Goal: Answer question/provide support

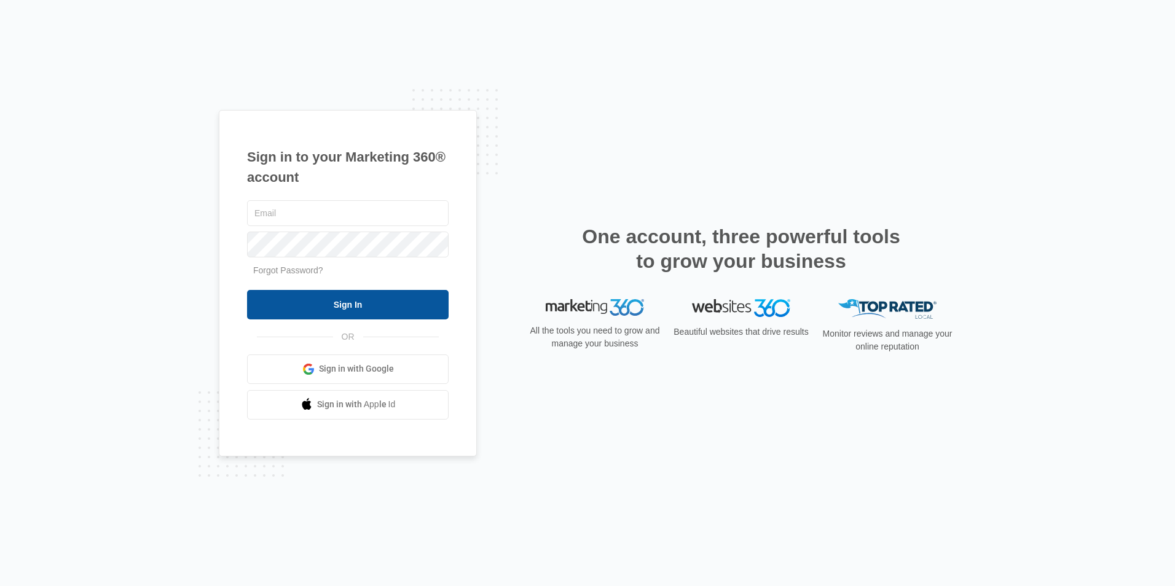
type input "[EMAIL_ADDRESS][DOMAIN_NAME]"
click at [408, 317] on input "Sign In" at bounding box center [348, 305] width 202 height 30
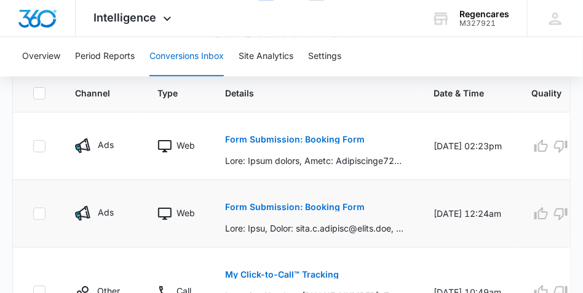
scroll to position [799, 0]
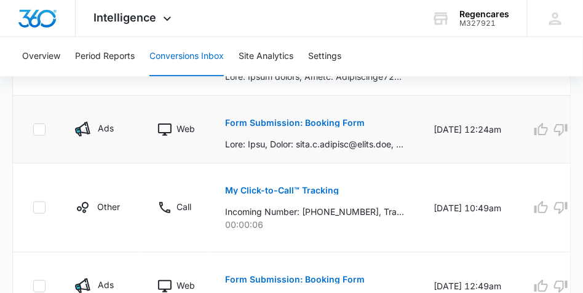
drag, startPoint x: 366, startPoint y: 127, endPoint x: 372, endPoint y: 125, distance: 6.3
click at [371, 125] on div "Form Submission: Booking Form" at bounding box center [314, 129] width 179 height 42
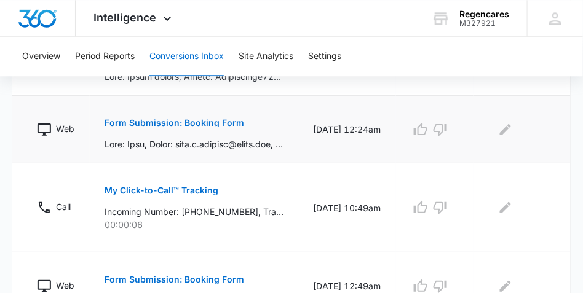
scroll to position [0, 122]
click at [532, 138] on div at bounding box center [518, 130] width 65 height 20
click at [531, 138] on div at bounding box center [518, 130] width 65 height 20
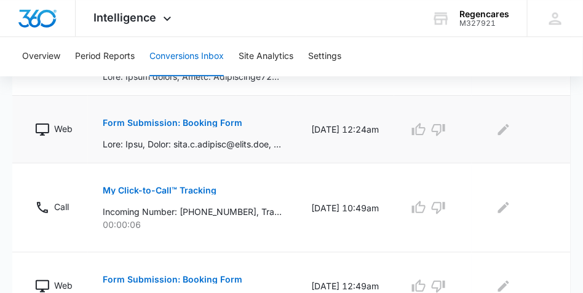
click at [531, 138] on div at bounding box center [518, 130] width 65 height 20
click at [146, 124] on p "Form Submission: Booking Form" at bounding box center [173, 123] width 140 height 9
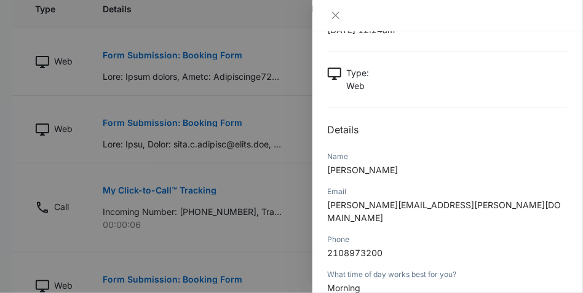
scroll to position [0, 0]
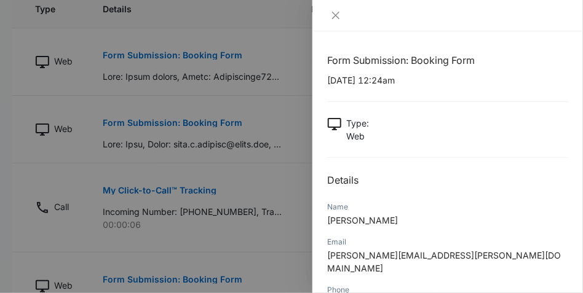
click at [337, 9] on div at bounding box center [447, 15] width 270 height 31
click at [338, 17] on icon "close" at bounding box center [336, 15] width 10 height 10
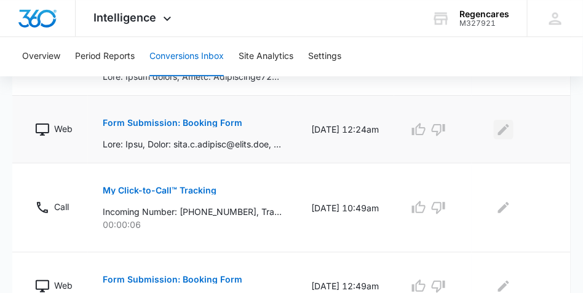
click at [503, 129] on icon "Edit Comments" at bounding box center [503, 129] width 11 height 11
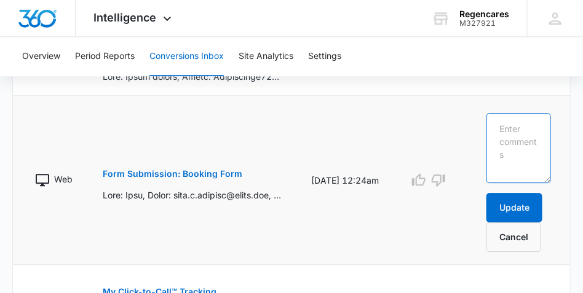
click at [497, 121] on textarea at bounding box center [518, 148] width 65 height 70
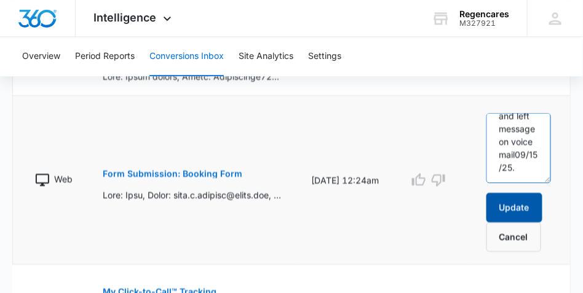
type textarea "called and left message on voice mail09/15/25."
click at [508, 204] on button "Update" at bounding box center [514, 208] width 56 height 30
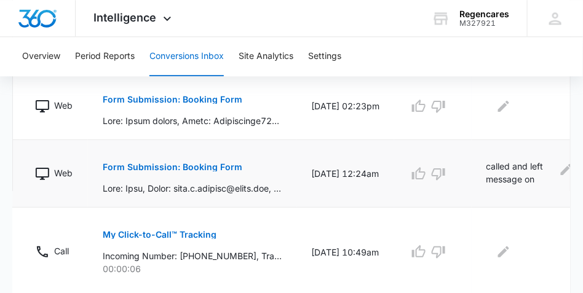
scroll to position [768, 0]
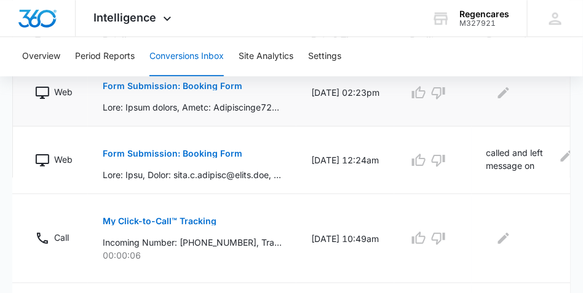
click at [162, 83] on p "Form Submission: Booking Form" at bounding box center [173, 86] width 140 height 9
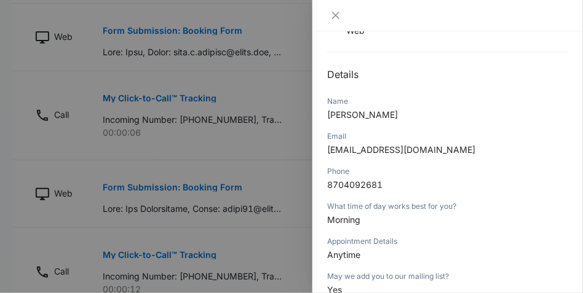
scroll to position [92, 0]
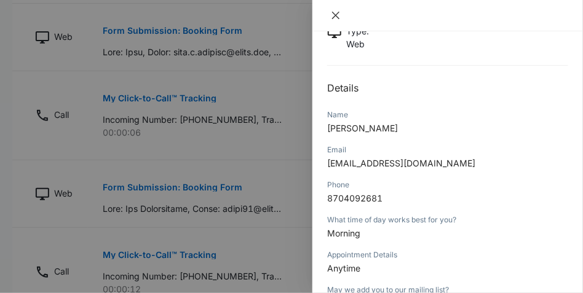
click at [335, 14] on icon "close" at bounding box center [335, 15] width 7 height 7
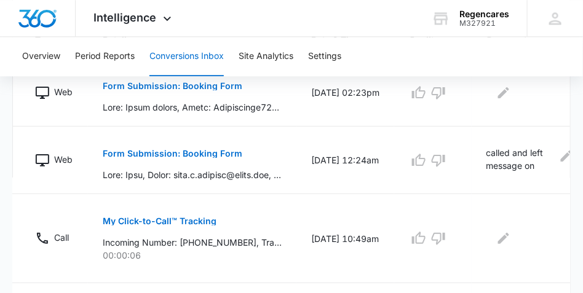
scroll to position [738, 0]
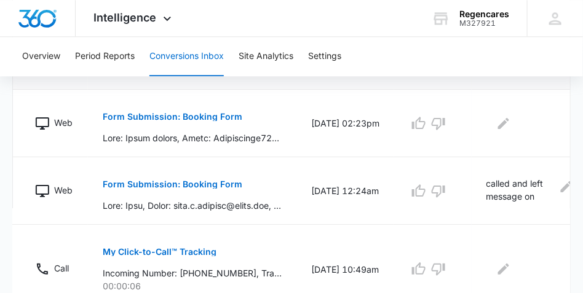
click at [146, 186] on p "Form Submission: Booking Form" at bounding box center [173, 184] width 140 height 9
click at [152, 183] on p "Form Submission: Booking Form" at bounding box center [173, 184] width 140 height 9
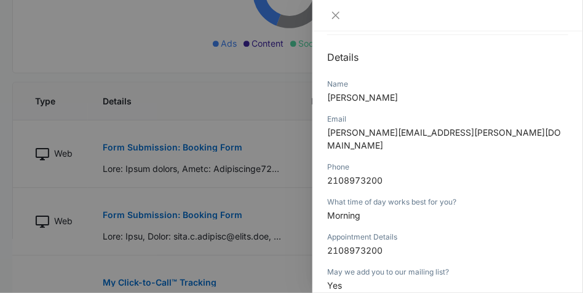
scroll to position [92, 0]
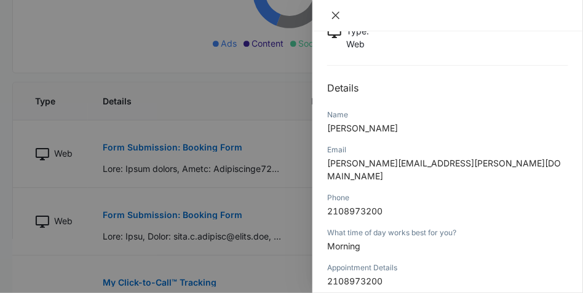
click at [336, 14] on icon "close" at bounding box center [335, 15] width 7 height 7
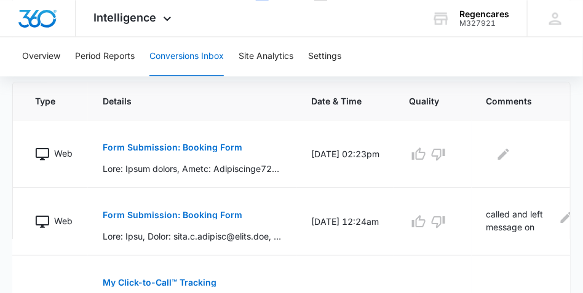
click at [541, 230] on p "called and left message on voice mail09/15/25." at bounding box center [520, 222] width 68 height 28
click at [502, 221] on p "called and left message on voice mail09/15/25." at bounding box center [520, 222] width 68 height 28
click at [551, 227] on p "called and left message on voice mail09/15/25." at bounding box center [520, 222] width 68 height 28
click at [564, 218] on icon "Edit Comments" at bounding box center [566, 217] width 11 height 11
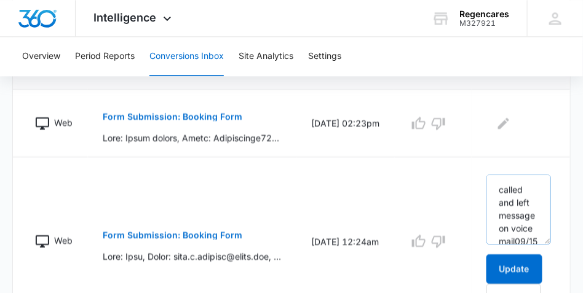
scroll to position [0, 0]
click at [501, 124] on icon "Edit Comments" at bounding box center [503, 122] width 11 height 11
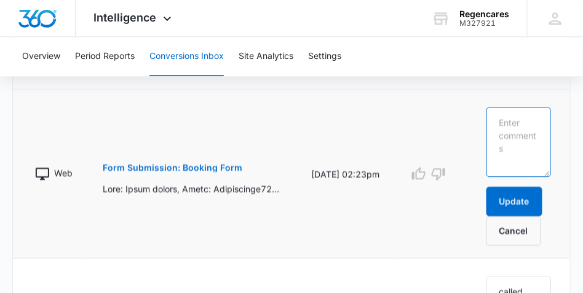
click at [501, 112] on textarea at bounding box center [518, 142] width 65 height 70
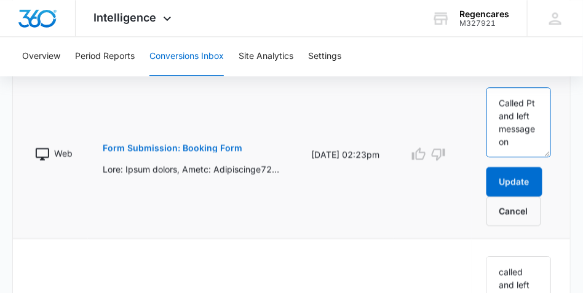
scroll to position [768, 0]
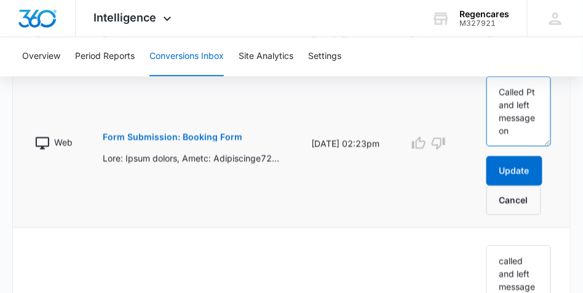
click at [525, 126] on textarea "Called Pt and left message on" at bounding box center [518, 111] width 65 height 70
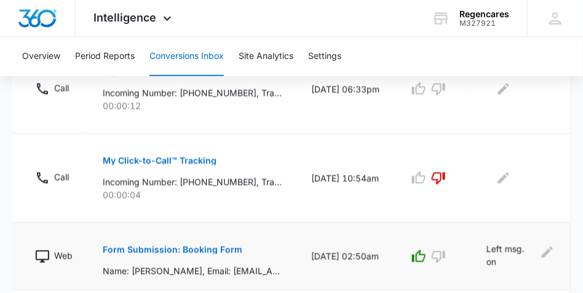
type textarea "Called Pt and left message on [DATE]"
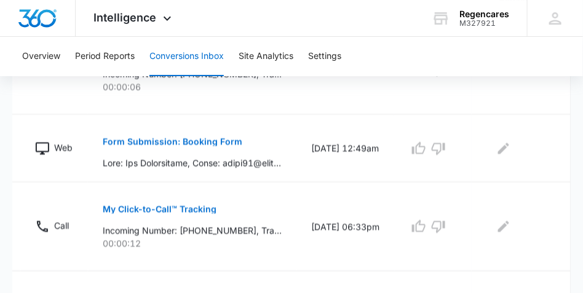
scroll to position [1168, 0]
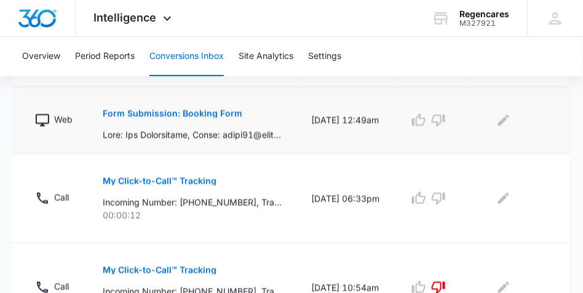
click at [207, 115] on p "Form Submission: Booking Form" at bounding box center [173, 113] width 140 height 9
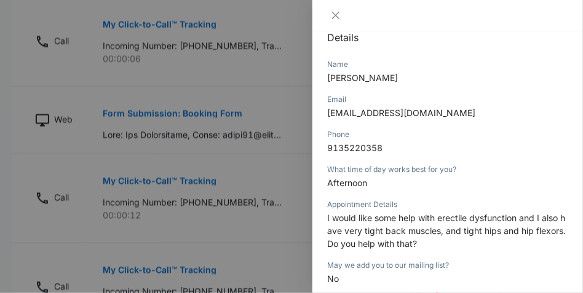
scroll to position [154, 0]
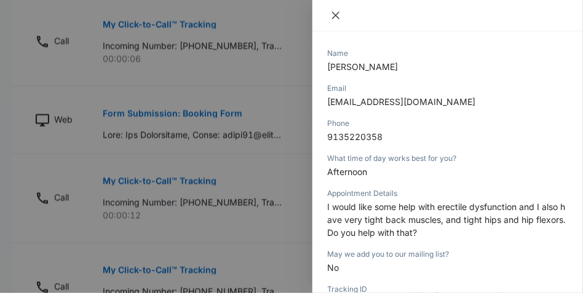
click at [337, 12] on icon "close" at bounding box center [336, 15] width 10 height 10
